Goal: Task Accomplishment & Management: Use online tool/utility

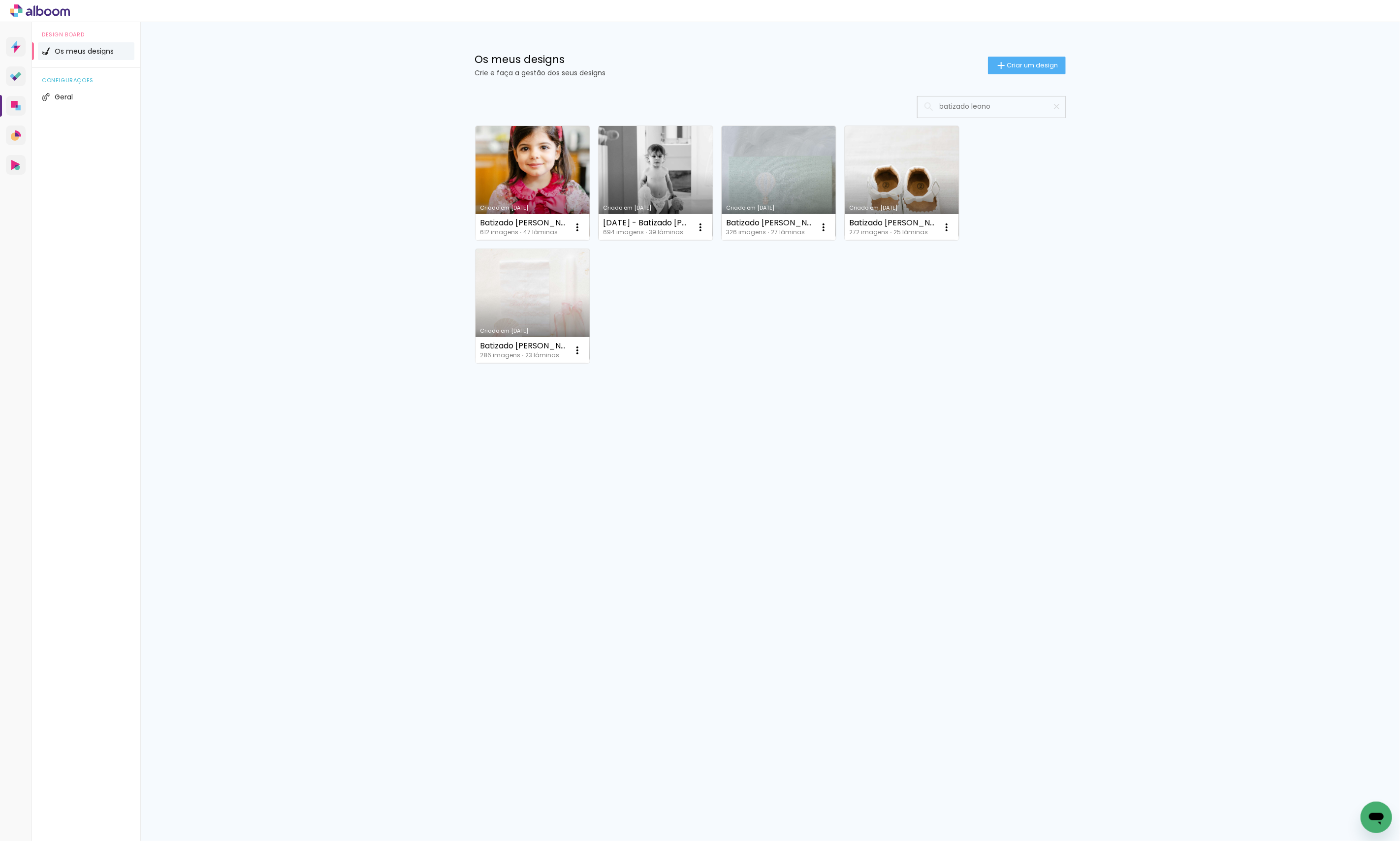
type input "batizado leono"
type paper-input "batizado leono"
click at [662, 180] on link "Criado em [DATE]" at bounding box center [656, 183] width 114 height 114
